Goal: Navigation & Orientation: Find specific page/section

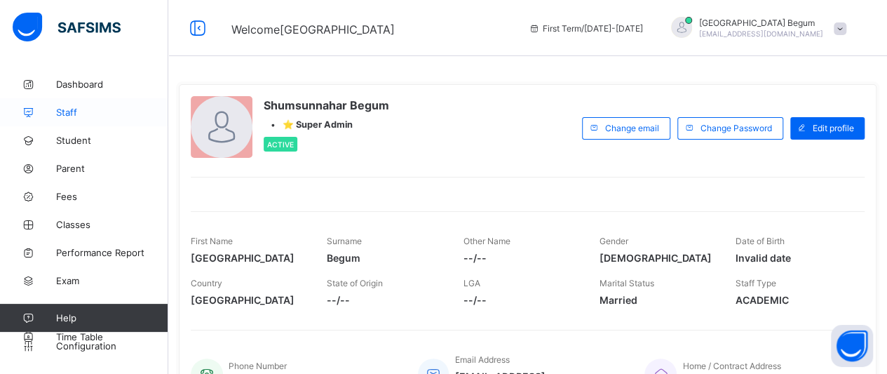
click at [122, 124] on link "Staff" at bounding box center [84, 112] width 168 height 28
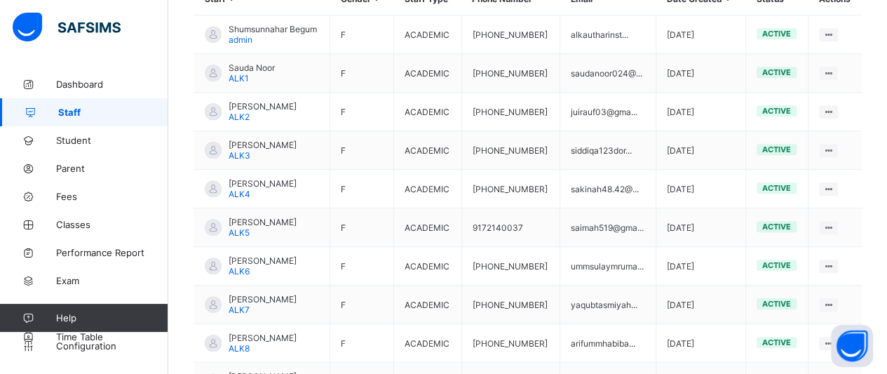
scroll to position [411, 0]
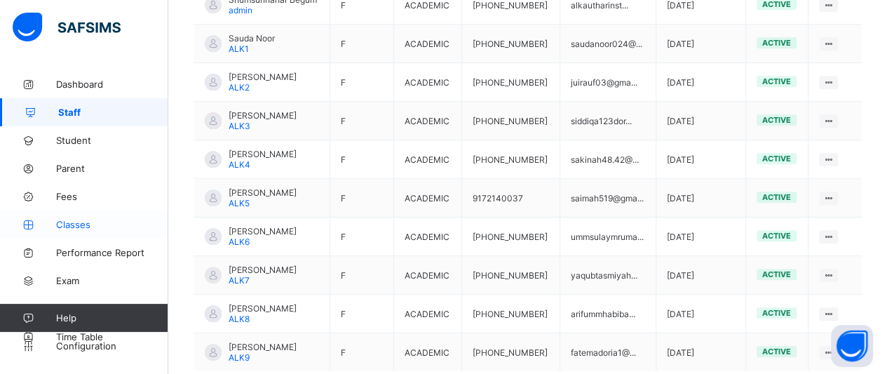
click at [80, 212] on link "Classes" at bounding box center [84, 224] width 168 height 28
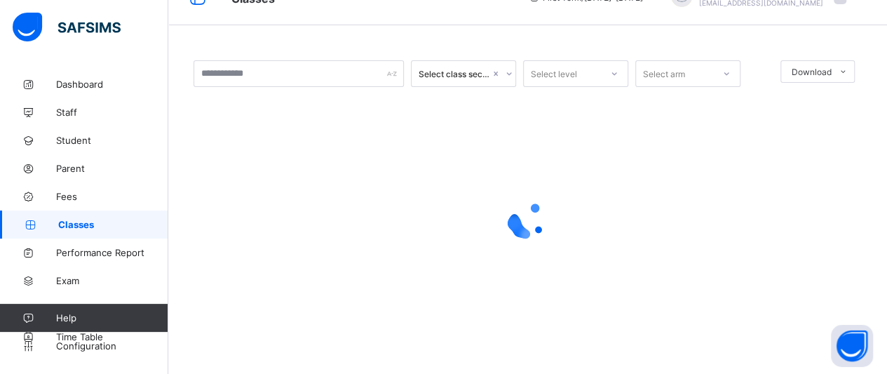
scroll to position [157, 0]
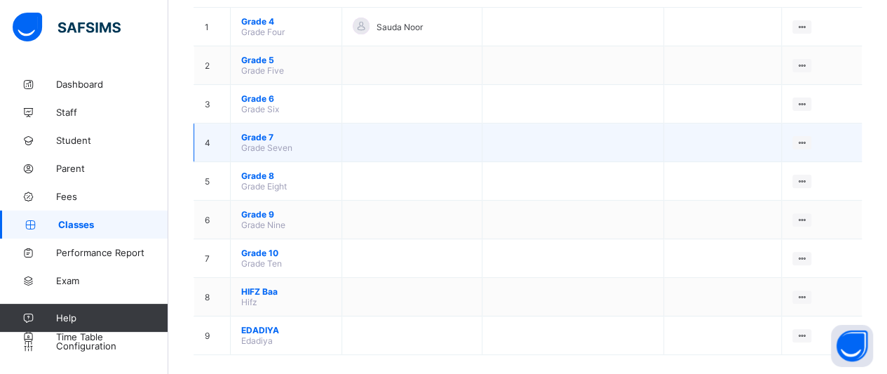
click at [257, 123] on td "Grade 7 Grade Seven" at bounding box center [286, 142] width 111 height 39
click at [257, 132] on span "Grade 7" at bounding box center [286, 137] width 90 height 11
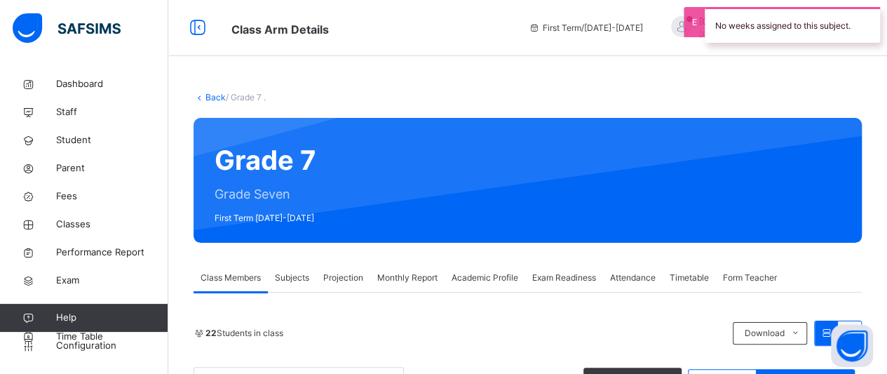
click at [299, 274] on span "Subjects" at bounding box center [292, 277] width 34 height 13
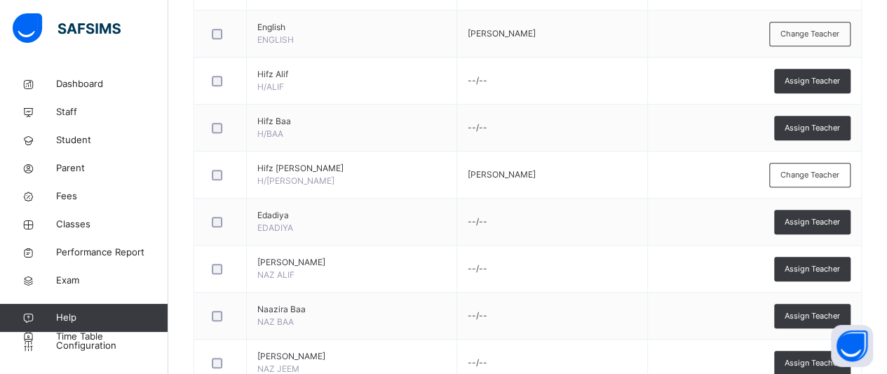
scroll to position [531, 0]
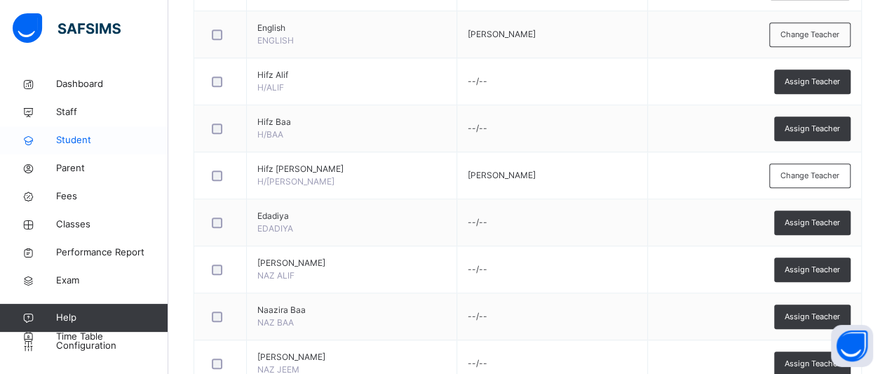
click at [93, 137] on span "Student" at bounding box center [112, 140] width 112 height 14
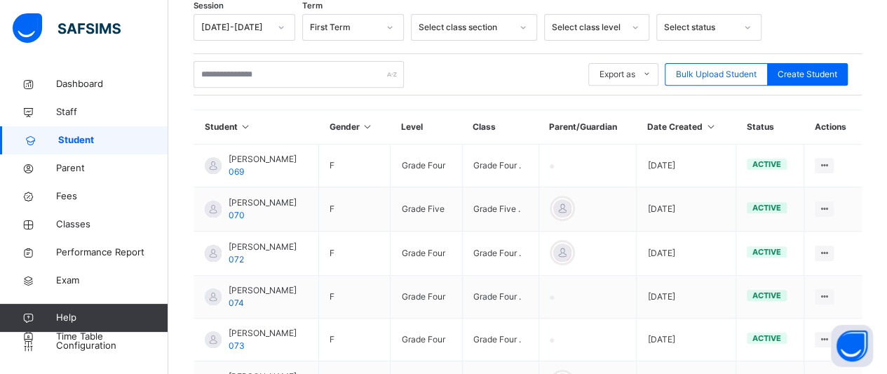
scroll to position [527, 0]
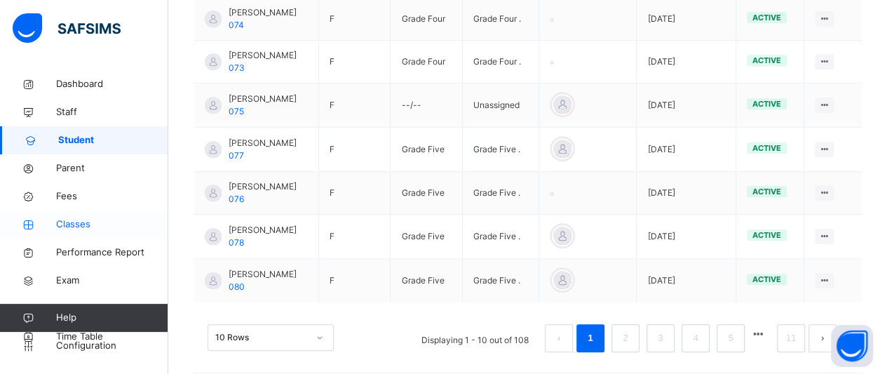
click at [92, 211] on link "Classes" at bounding box center [84, 224] width 168 height 28
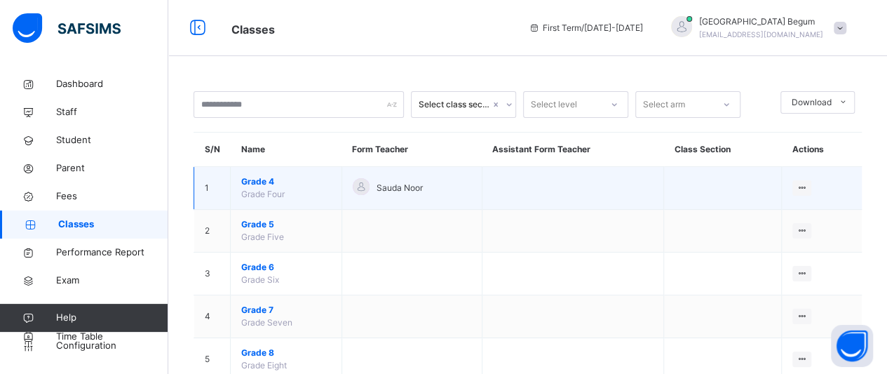
click at [262, 182] on span "Grade 4" at bounding box center [286, 181] width 90 height 13
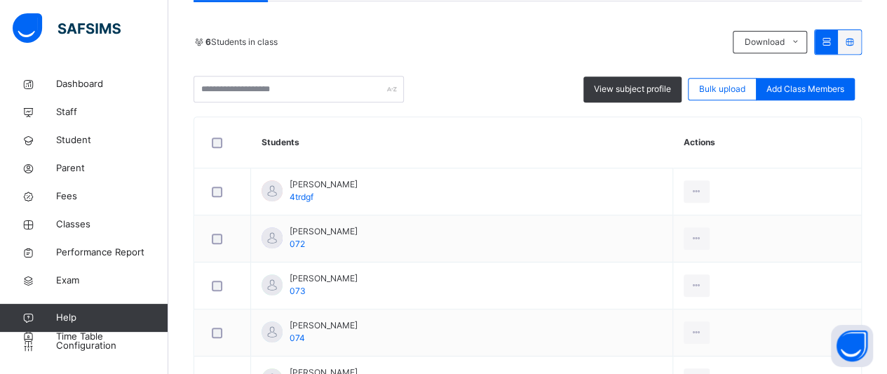
scroll to position [290, 0]
click at [79, 224] on span "Classes" at bounding box center [112, 224] width 112 height 14
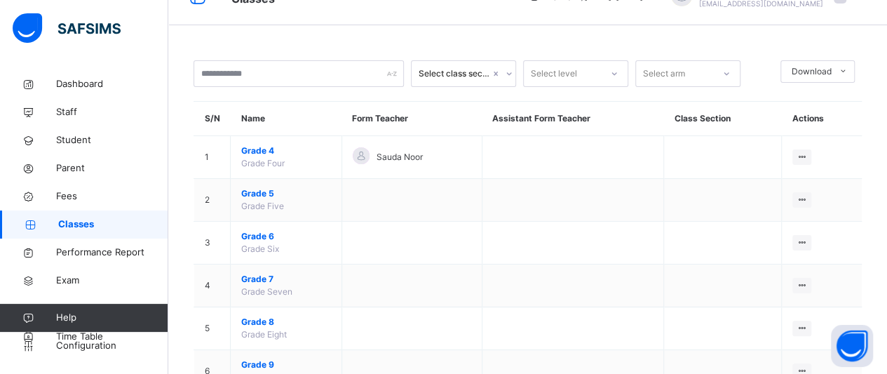
scroll to position [210, 0]
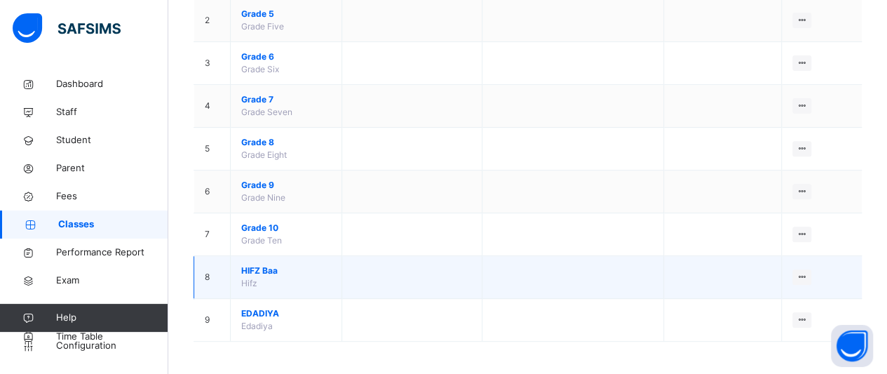
click at [264, 269] on span "HIFZ Baa" at bounding box center [286, 270] width 90 height 13
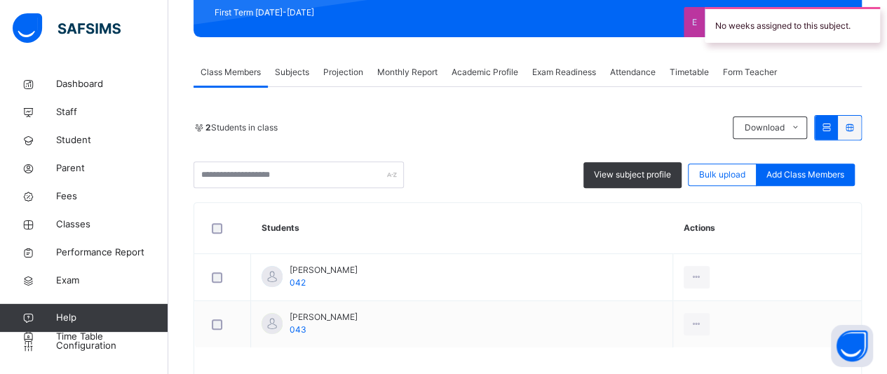
scroll to position [205, 0]
